Goal: Task Accomplishment & Management: Complete application form

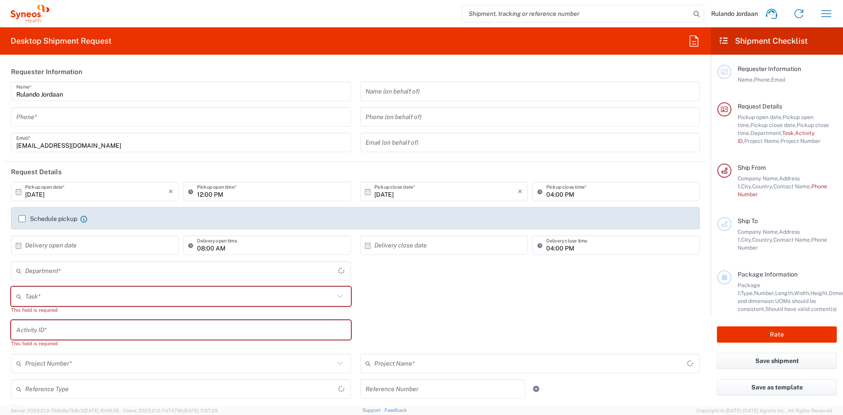
type input "Free State"
type input "4510"
type input "[GEOGRAPHIC_DATA]"
type input "Syneos Health [GEOGRAPHIC_DATA] (Pty) Limited"
click at [827, 15] on icon "button" at bounding box center [826, 14] width 14 height 14
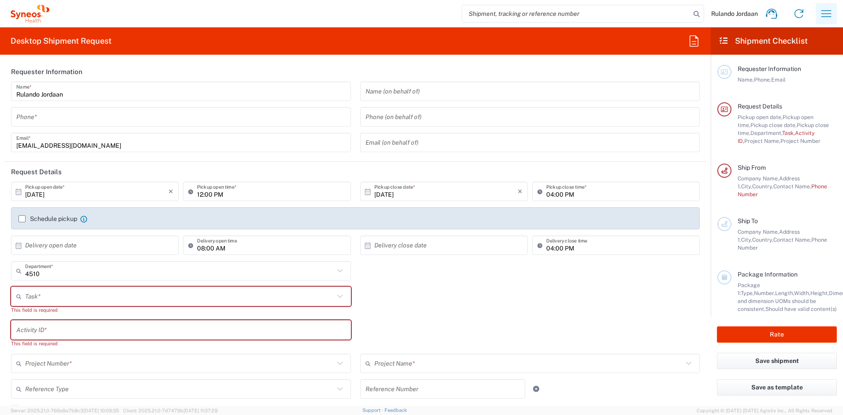
click at [827, 15] on icon "button" at bounding box center [826, 14] width 14 height 14
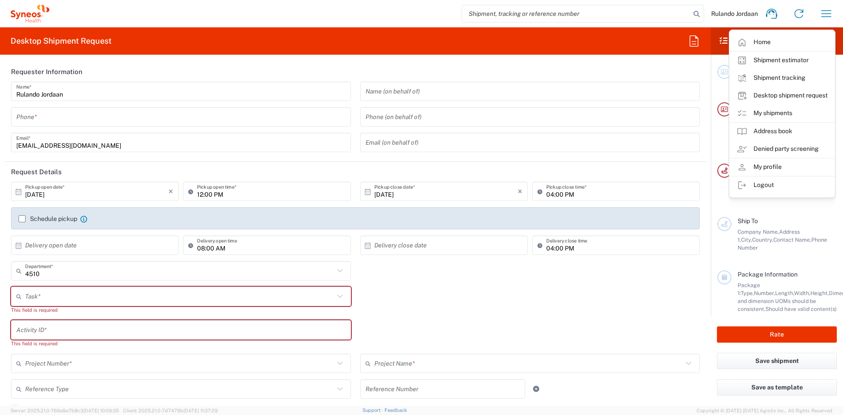
click at [668, 268] on div "4510 Department * 4510 3000 3100 3109 3110 3111 3112 3125 3130 3135 3136 3150 3…" at bounding box center [356, 274] width 698 height 26
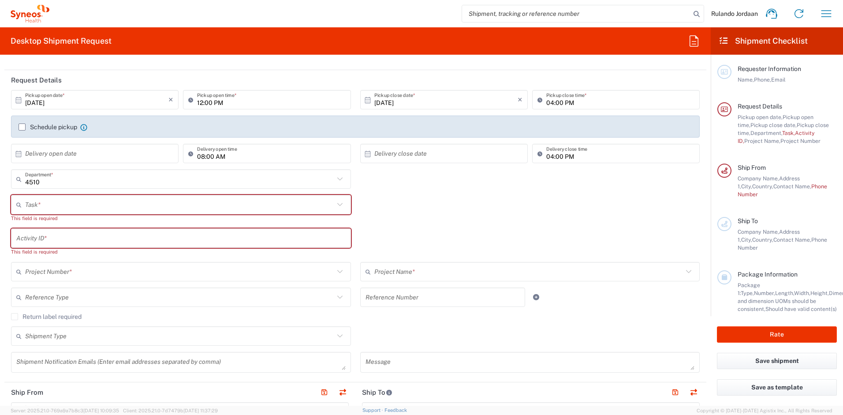
scroll to position [74, 0]
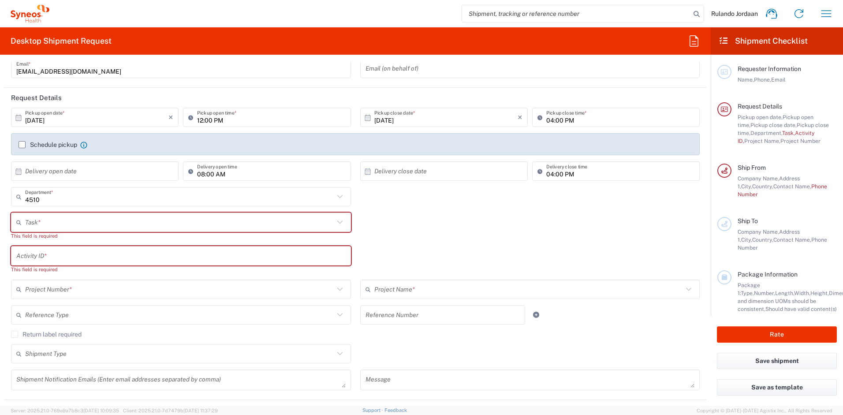
click at [21, 145] on label "Schedule pickup" at bounding box center [48, 144] width 59 height 7
click at [22, 145] on input "Schedule pickup" at bounding box center [22, 145] width 0 height 0
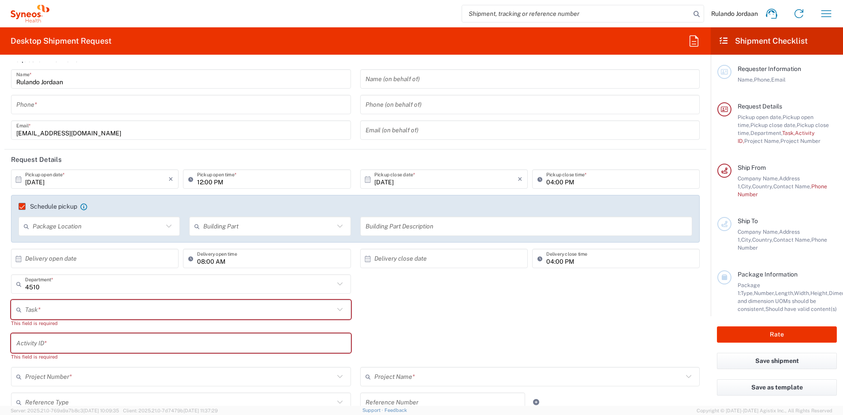
scroll to position [0, 0]
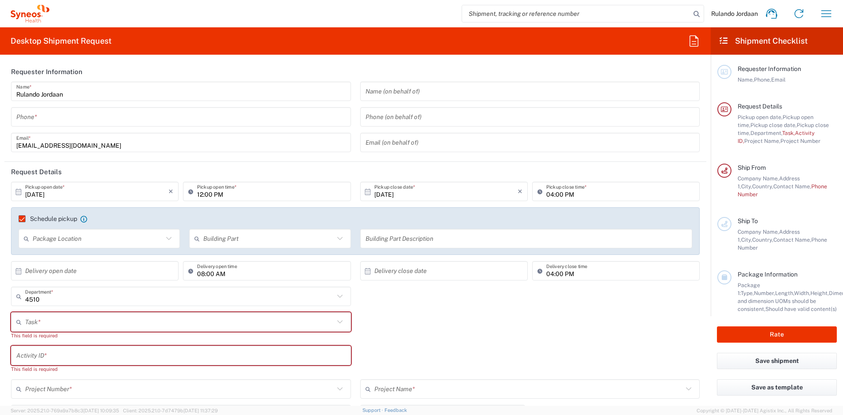
click at [169, 245] on div "Package Location" at bounding box center [99, 238] width 161 height 19
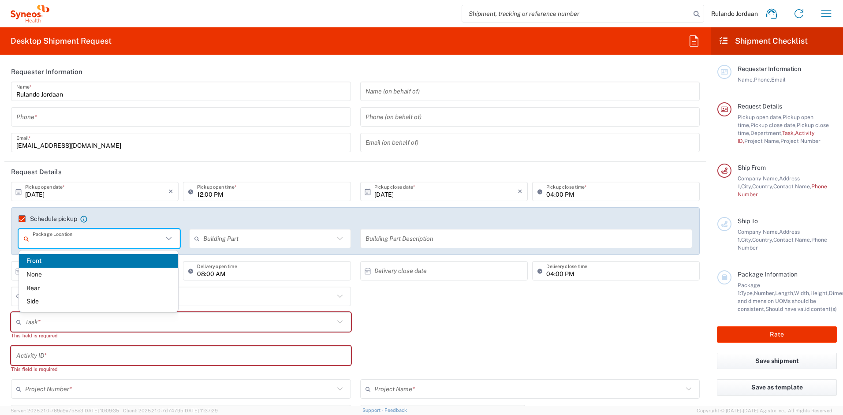
click at [74, 264] on span "Front" at bounding box center [98, 261] width 159 height 14
type input "Front"
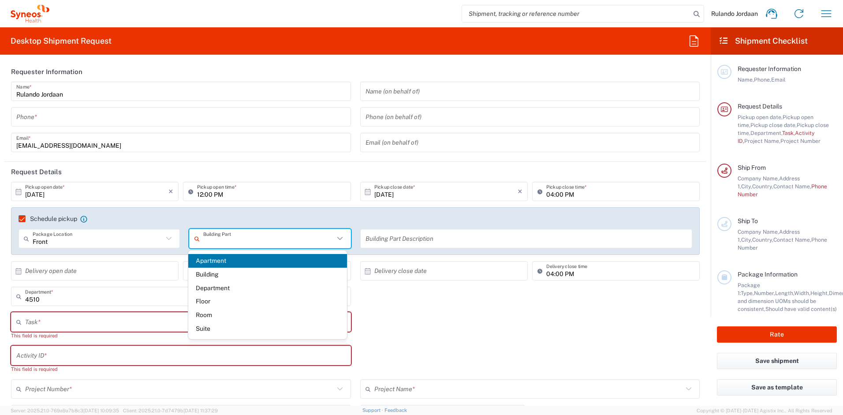
click at [255, 243] on input "text" at bounding box center [268, 238] width 130 height 15
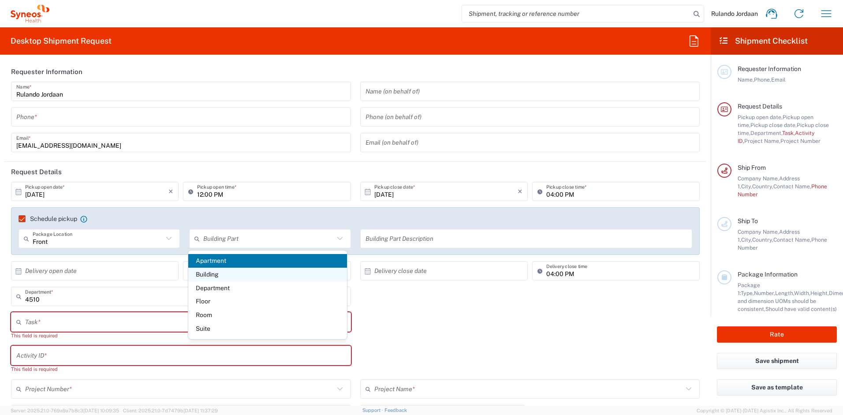
click at [237, 271] on span "Building" at bounding box center [267, 275] width 159 height 14
type input "Building"
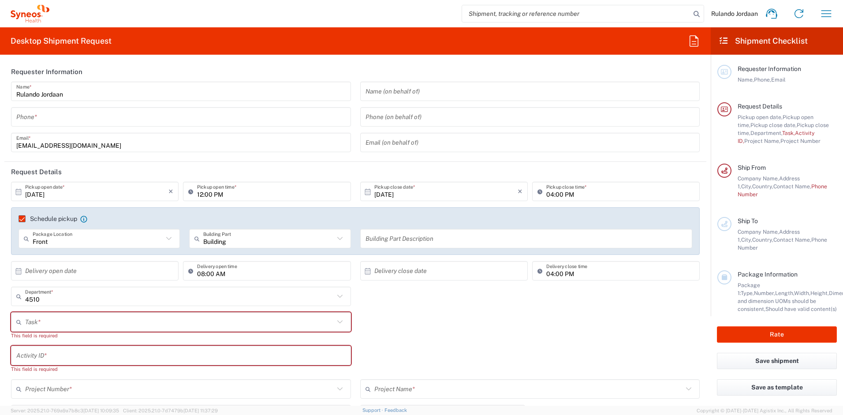
click at [391, 239] on input "text" at bounding box center [526, 238] width 322 height 15
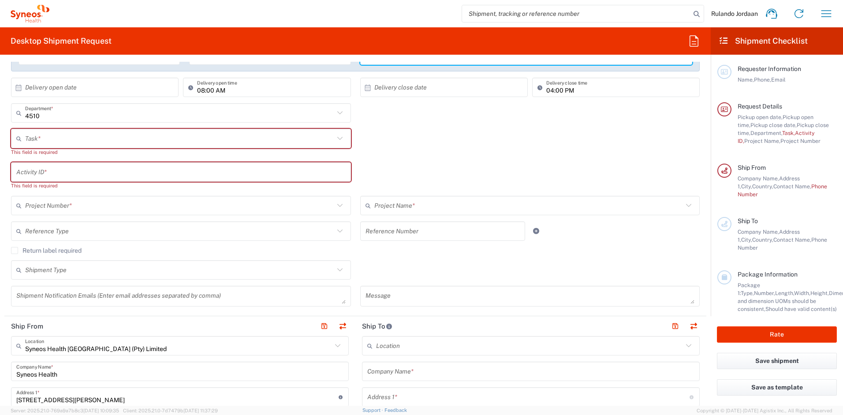
scroll to position [227, 0]
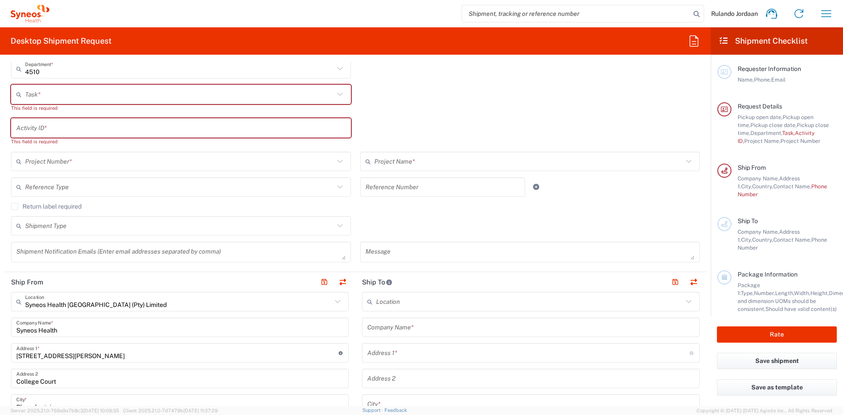
click at [19, 206] on label "Return label required" at bounding box center [46, 206] width 71 height 7
click at [15, 206] on input "Return label required" at bounding box center [15, 206] width 0 height 0
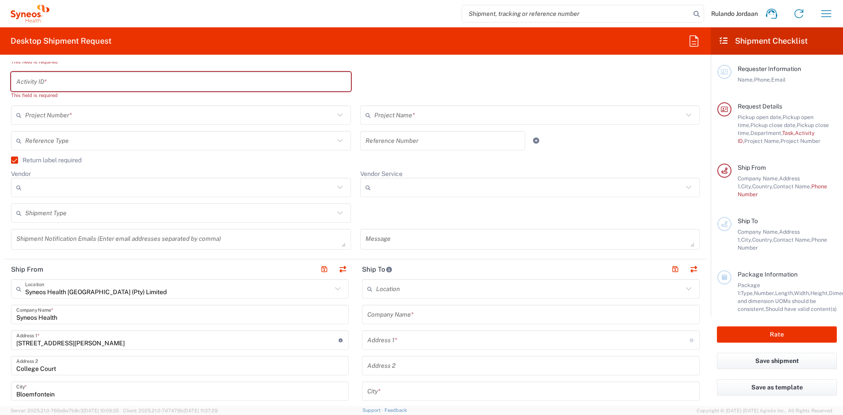
scroll to position [117, 0]
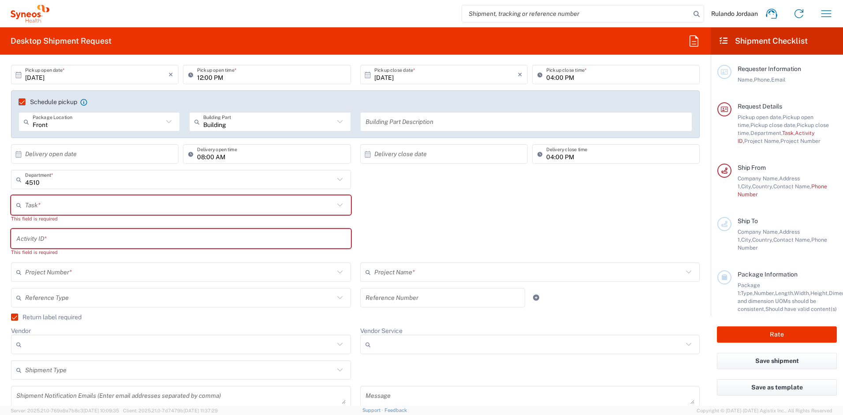
click at [22, 101] on label "Schedule pickup" at bounding box center [48, 101] width 59 height 7
click at [18, 102] on input "Schedule pickup" at bounding box center [18, 102] width 0 height 0
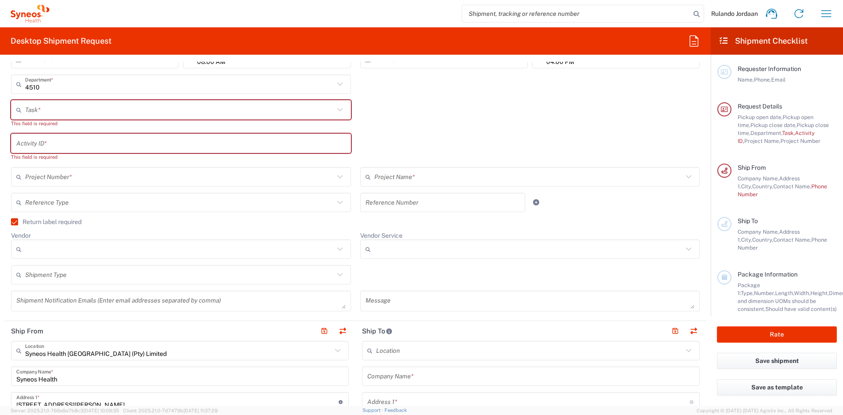
scroll to position [187, 0]
click at [57, 252] on input "Vendor" at bounding box center [179, 248] width 309 height 14
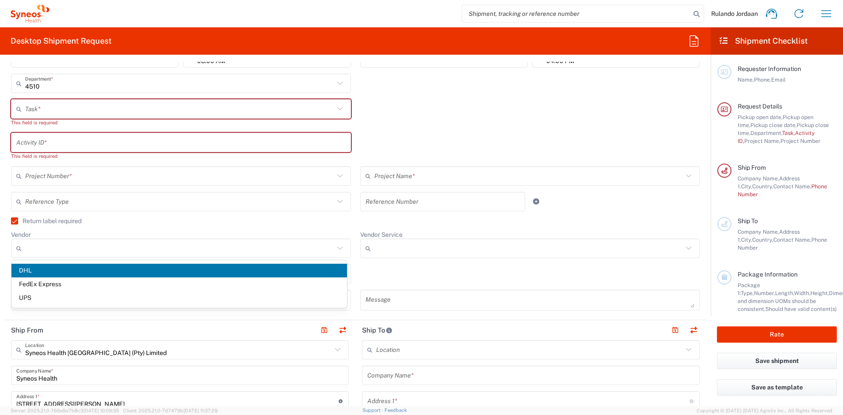
click at [50, 284] on span "FedEx Express" at bounding box center [178, 284] width 335 height 14
type input "FedEx Express"
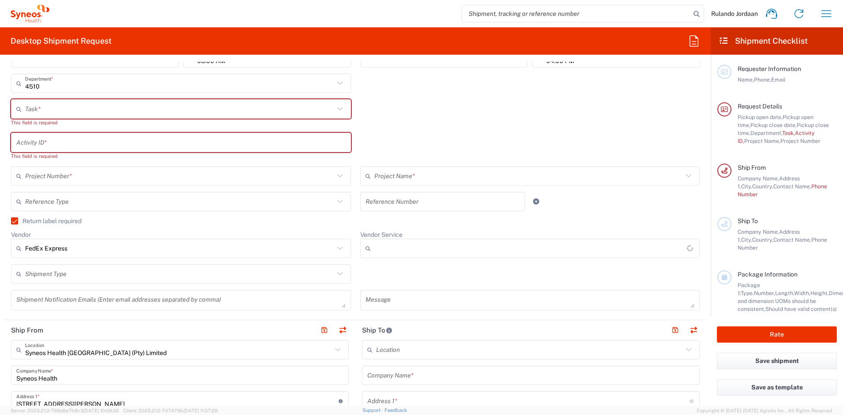
click at [383, 250] on input "Vendor Service" at bounding box center [530, 248] width 313 height 14
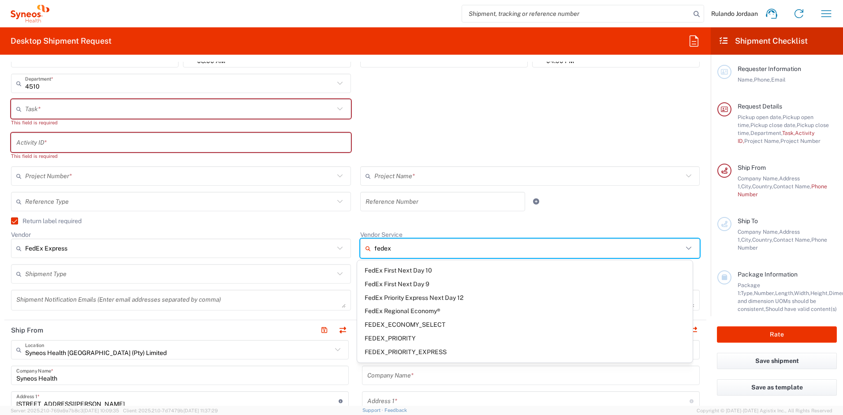
click at [417, 339] on span "FEDEX_PRIORITY" at bounding box center [524, 338] width 335 height 14
type input "FEDEX_PRIORITY"
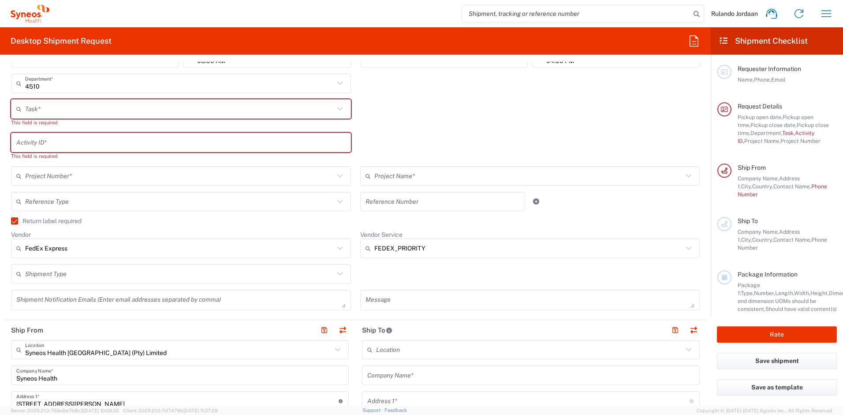
click at [108, 267] on input "text" at bounding box center [179, 273] width 309 height 15
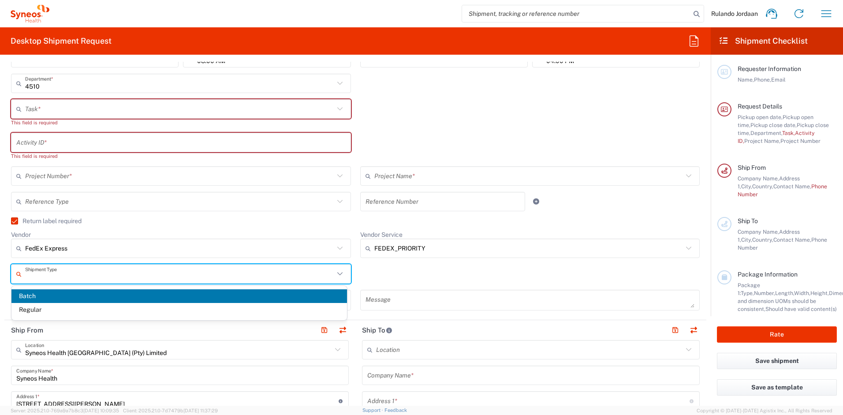
click at [86, 307] on span "Regular" at bounding box center [178, 310] width 335 height 14
type input "Regular"
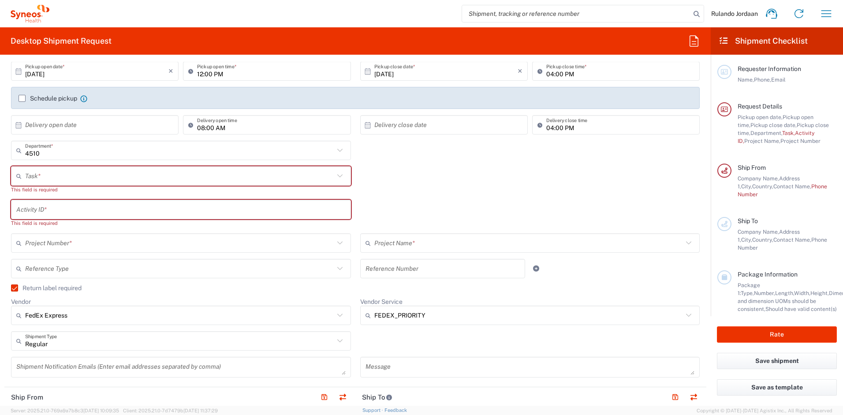
scroll to position [111, 0]
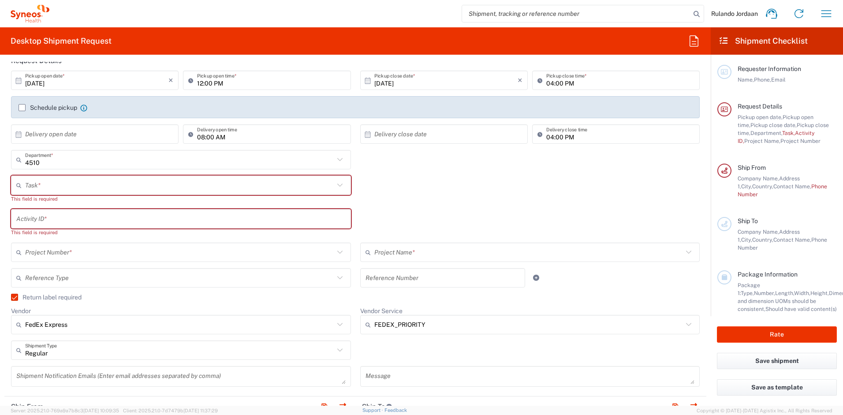
click at [12, 296] on label "Return label required" at bounding box center [46, 297] width 71 height 7
click at [11, 297] on input "Return label required" at bounding box center [11, 297] width 0 height 0
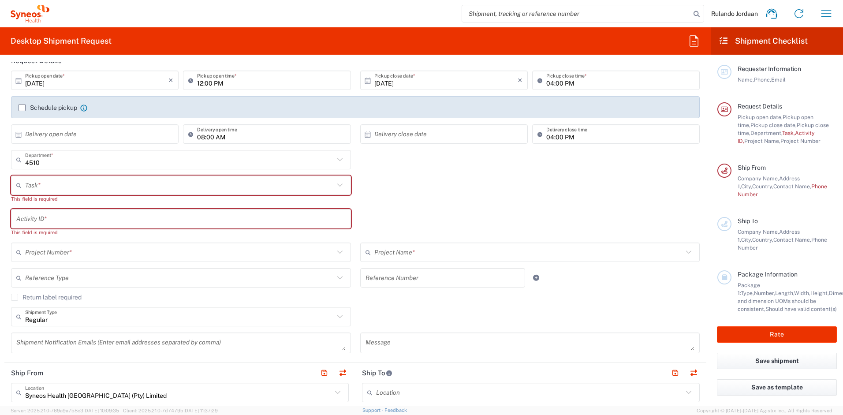
click at [14, 296] on label "Return label required" at bounding box center [46, 297] width 71 height 7
click at [15, 297] on input "Return label required" at bounding box center [15, 297] width 0 height 0
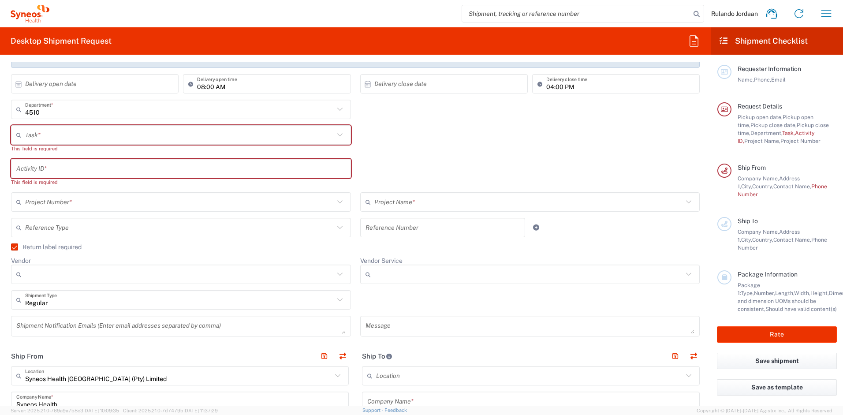
scroll to position [0, 0]
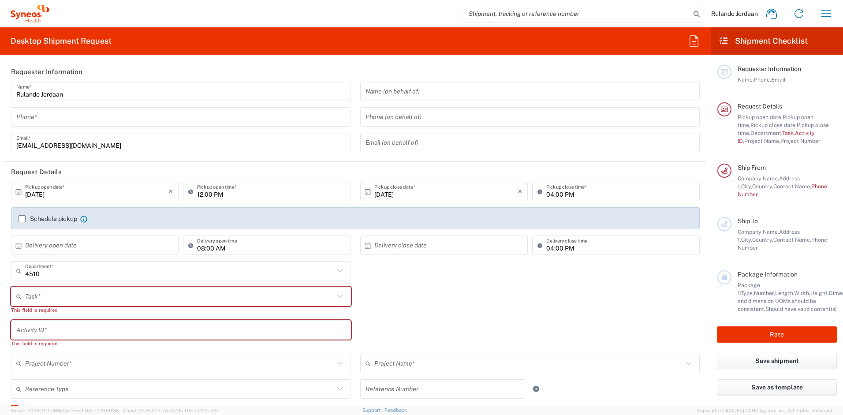
click at [117, 126] on div "Phone *" at bounding box center [181, 116] width 340 height 19
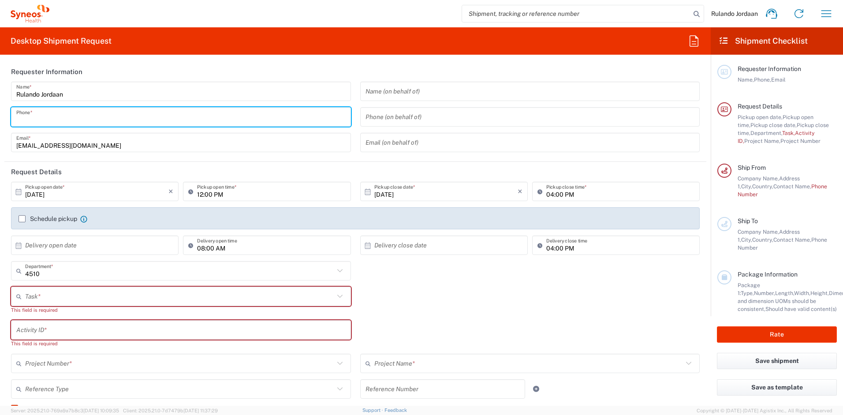
click at [118, 120] on input "tel" at bounding box center [180, 116] width 329 height 15
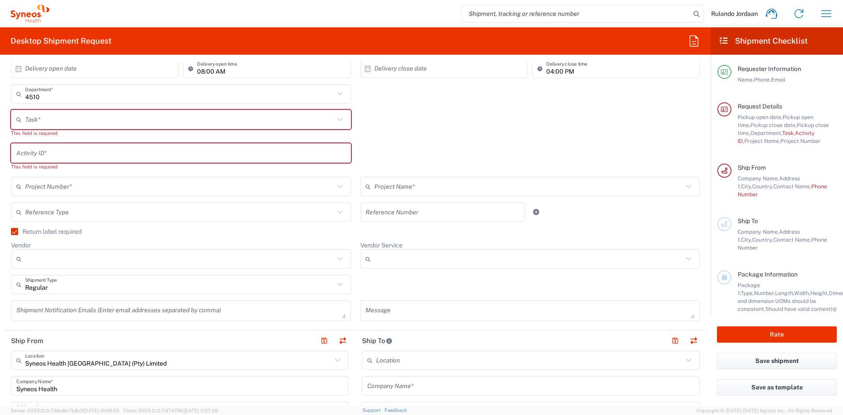
type input "0636729289"
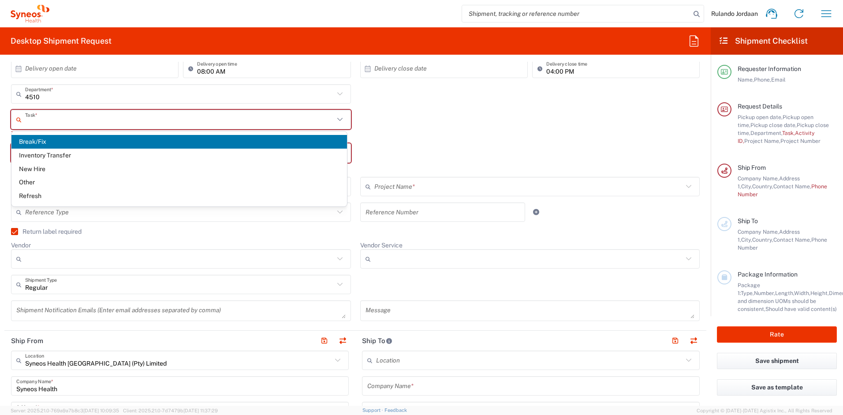
click at [64, 117] on input "text" at bounding box center [179, 119] width 309 height 15
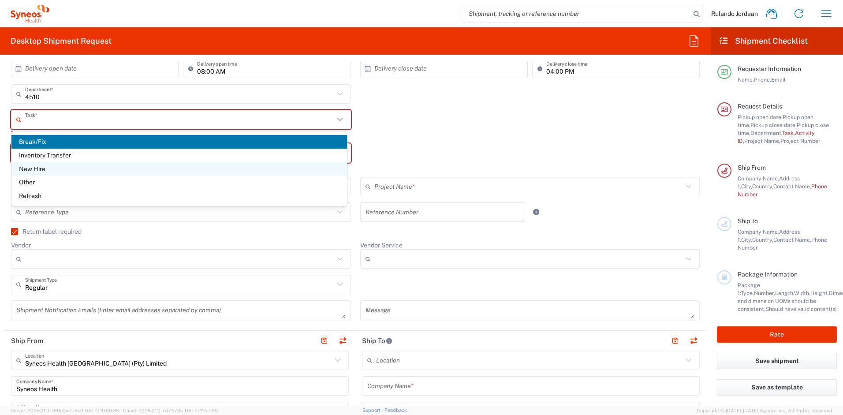
click at [46, 166] on span "New Hire" at bounding box center [178, 169] width 335 height 14
type input "New Hire"
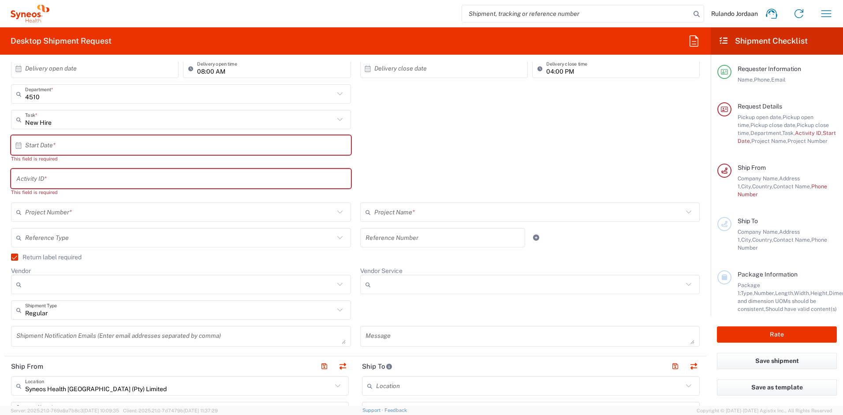
click at [52, 151] on input "text" at bounding box center [183, 145] width 316 height 15
click at [182, 188] on span "1" at bounding box center [181, 188] width 13 height 12
type input "[DATE]"
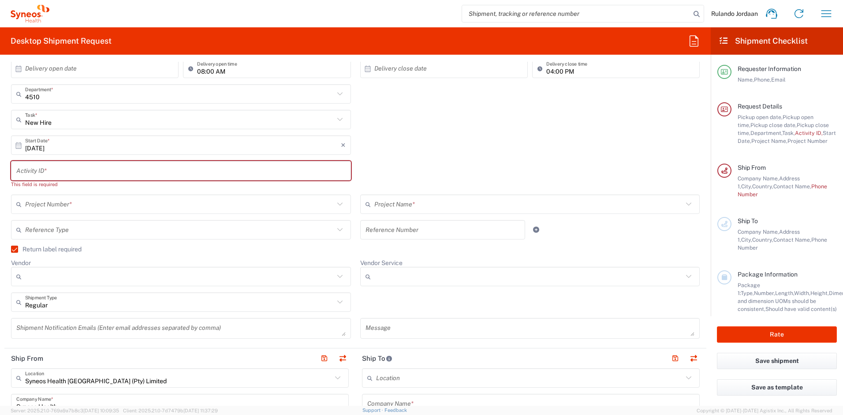
click at [58, 174] on input "text" at bounding box center [180, 170] width 329 height 15
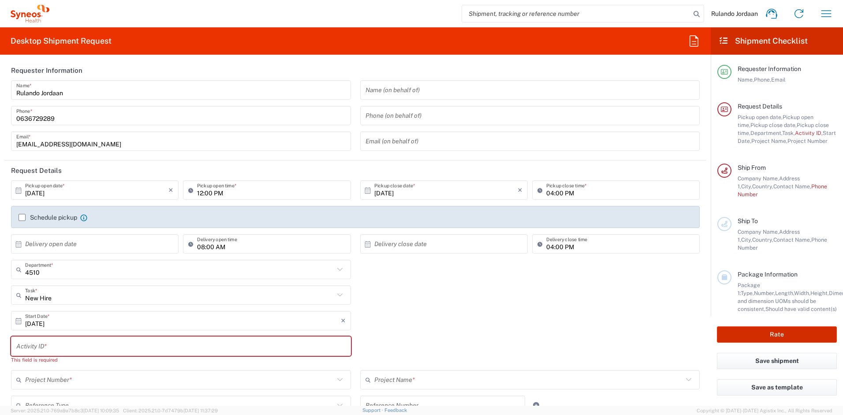
scroll to position [0, 0]
click at [827, 13] on icon "button" at bounding box center [826, 14] width 14 height 14
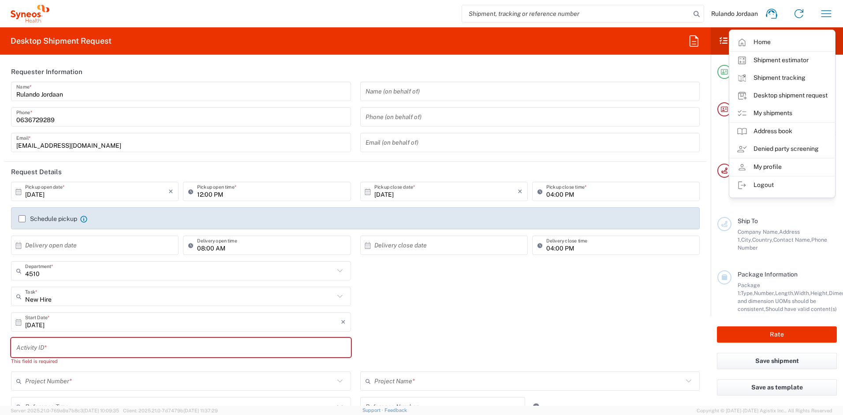
click at [607, 312] on div "[DATE] × Start Date * Cancel Apply" at bounding box center [356, 325] width 698 height 26
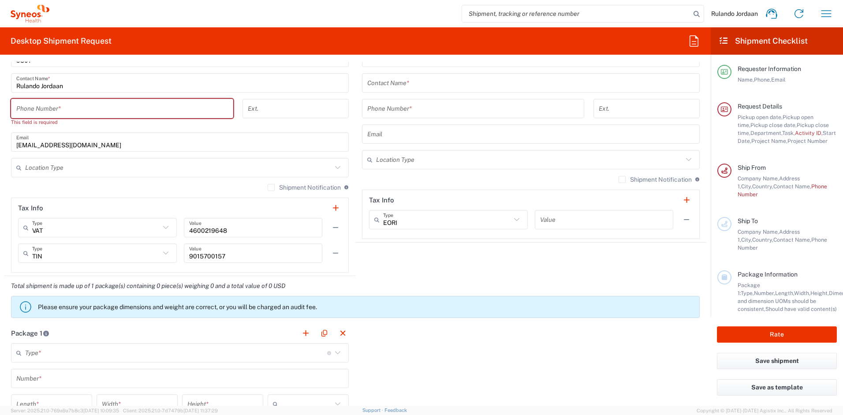
scroll to position [873, 0]
